Goal: Go to known website: Go to known website

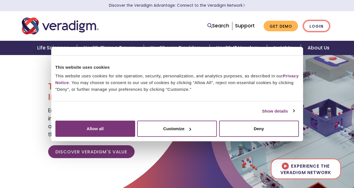
click at [322, 26] on link "Login" at bounding box center [316, 25] width 26 height 11
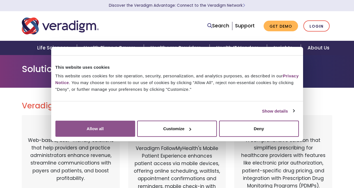
click at [135, 134] on button "Allow all" at bounding box center [95, 129] width 80 height 16
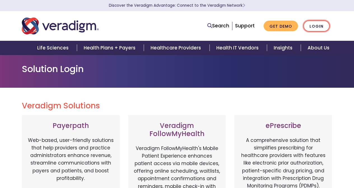
click at [323, 29] on link "Login" at bounding box center [316, 25] width 26 height 11
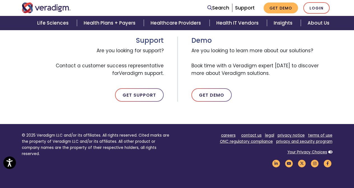
scroll to position [266, 0]
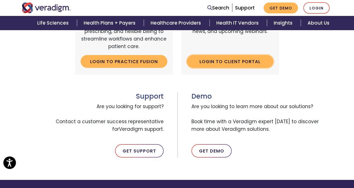
click at [231, 58] on link "Login to Client Portal" at bounding box center [230, 61] width 87 height 13
